Goal: Check status

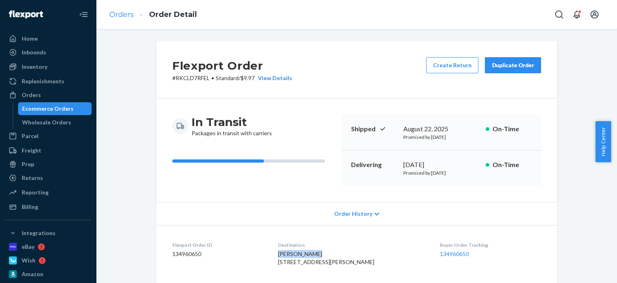
scroll to position [121, 0]
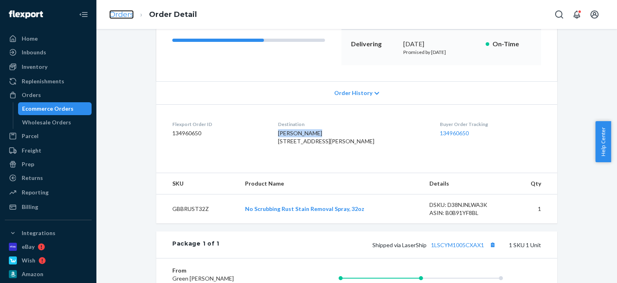
click at [123, 14] on link "Orders" at bounding box center [121, 14] width 25 height 9
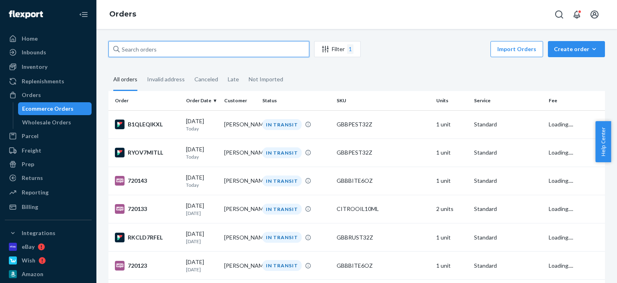
drag, startPoint x: 164, startPoint y: 54, endPoint x: 113, endPoint y: 55, distance: 51.1
click at [113, 55] on div at bounding box center [209, 49] width 201 height 16
click at [113, 55] on input "text" at bounding box center [209, 49] width 201 height 16
paste input "[PERSON_NAME]"
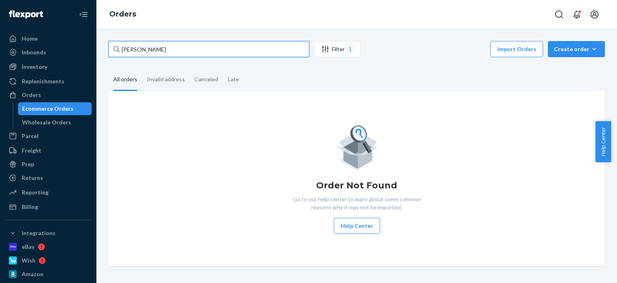
type input "[PERSON_NAME]"
click at [335, 45] on div "Filter 1" at bounding box center [338, 49] width 46 height 10
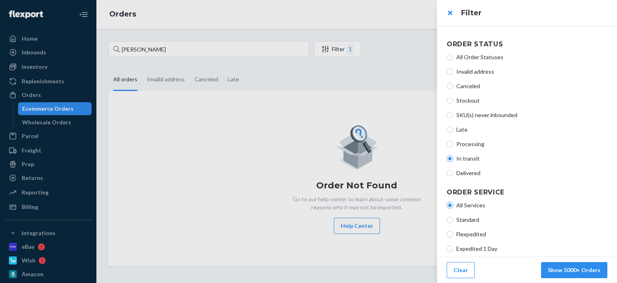
drag, startPoint x: 165, startPoint y: 51, endPoint x: 148, endPoint y: 50, distance: 16.9
click at [148, 50] on div at bounding box center [308, 141] width 617 height 283
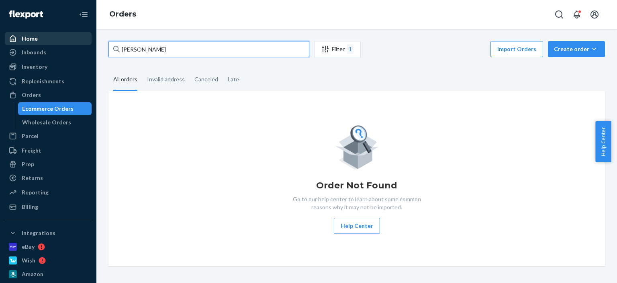
drag, startPoint x: 158, startPoint y: 50, endPoint x: 60, endPoint y: 36, distance: 98.7
click at [60, 36] on div "Home Inbounds Shipping Plans Problems Inventory Products Replenishments Orders …" at bounding box center [308, 141] width 617 height 283
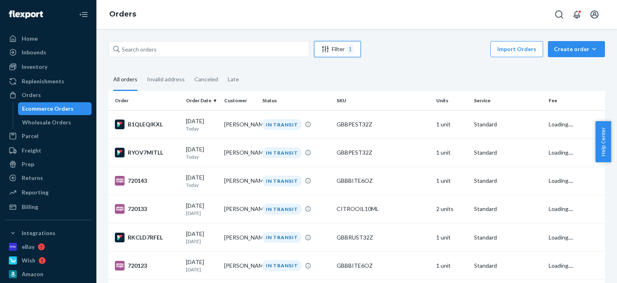
click at [336, 56] on button "Filter 1" at bounding box center [337, 49] width 47 height 16
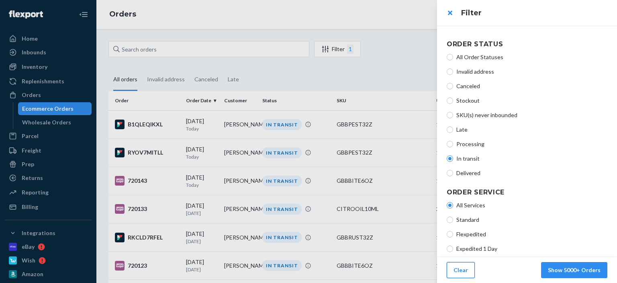
click at [463, 264] on button "Clear" at bounding box center [461, 270] width 28 height 16
radio input "true"
radio input "false"
click at [602, 267] on button "Show 5000+ Orders" at bounding box center [574, 270] width 66 height 16
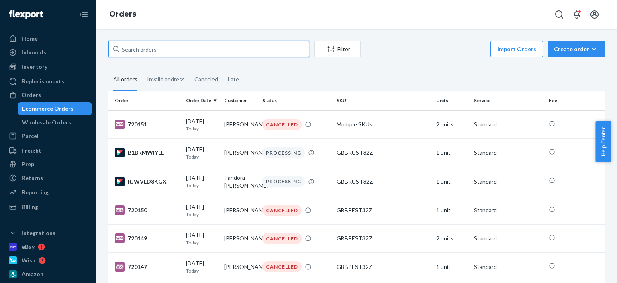
click at [164, 53] on input "text" at bounding box center [209, 49] width 201 height 16
paste input "[PERSON_NAME]"
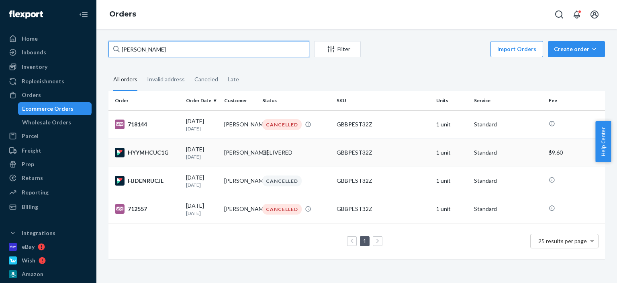
type input "[PERSON_NAME]"
click at [244, 158] on td "[PERSON_NAME]" at bounding box center [240, 152] width 38 height 28
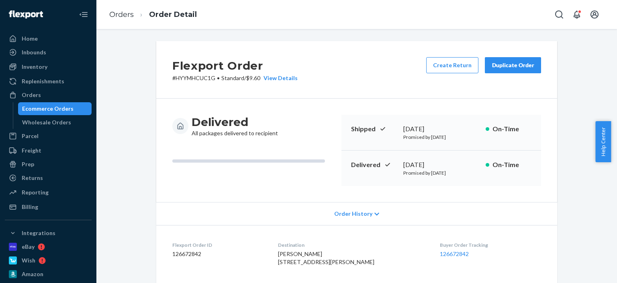
scroll to position [161, 0]
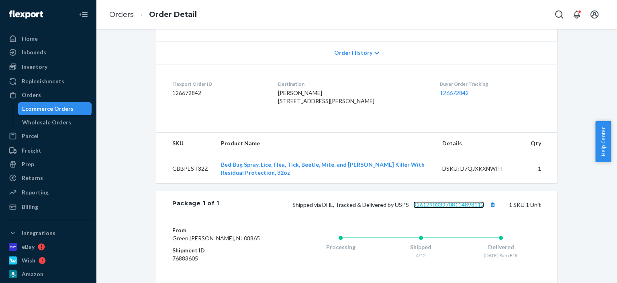
click at [462, 208] on link "9261290339708114898112" at bounding box center [449, 204] width 71 height 7
